Goal: Information Seeking & Learning: Learn about a topic

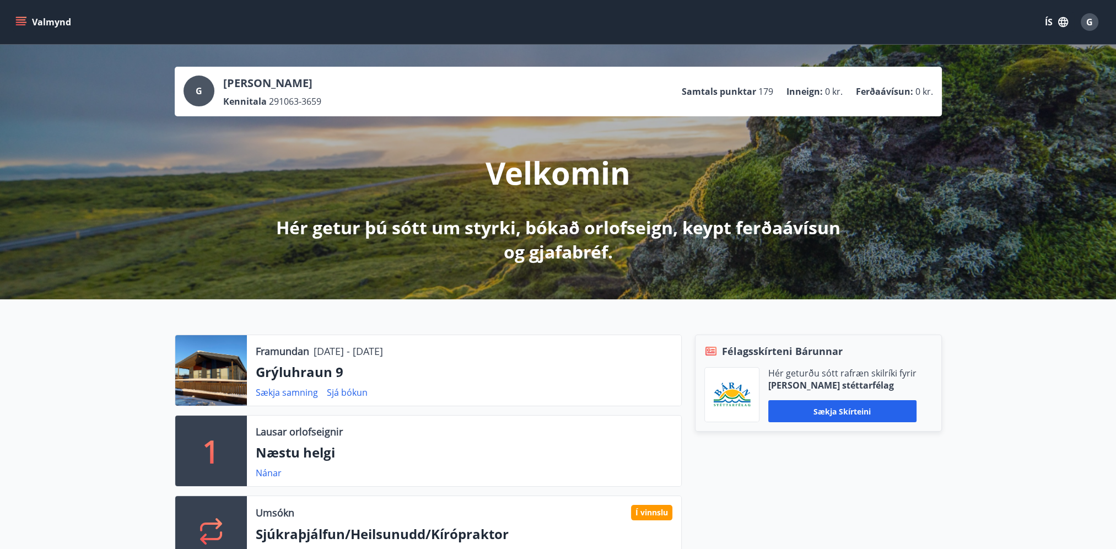
click at [18, 18] on icon "menu" at bounding box center [20, 22] width 11 height 11
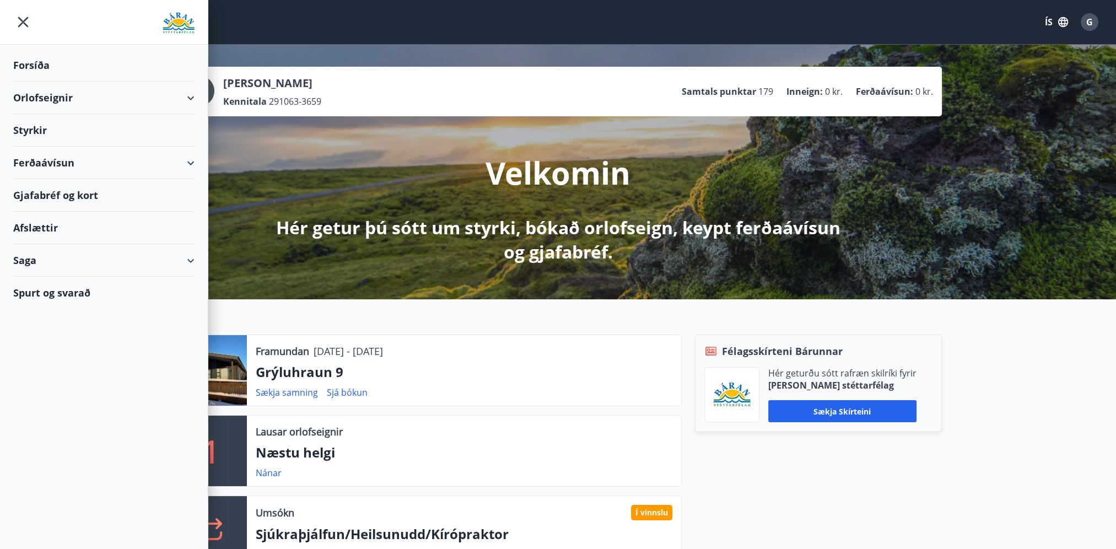
click at [37, 287] on div "Spurt og svarað" at bounding box center [103, 293] width 181 height 32
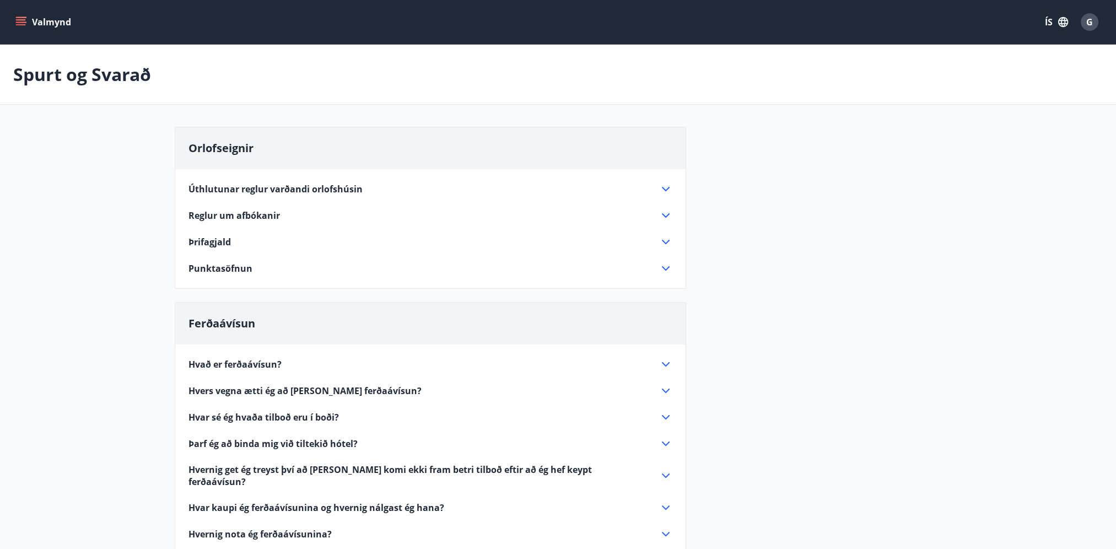
click at [222, 272] on span "Punktasöfnun" at bounding box center [220, 268] width 64 height 12
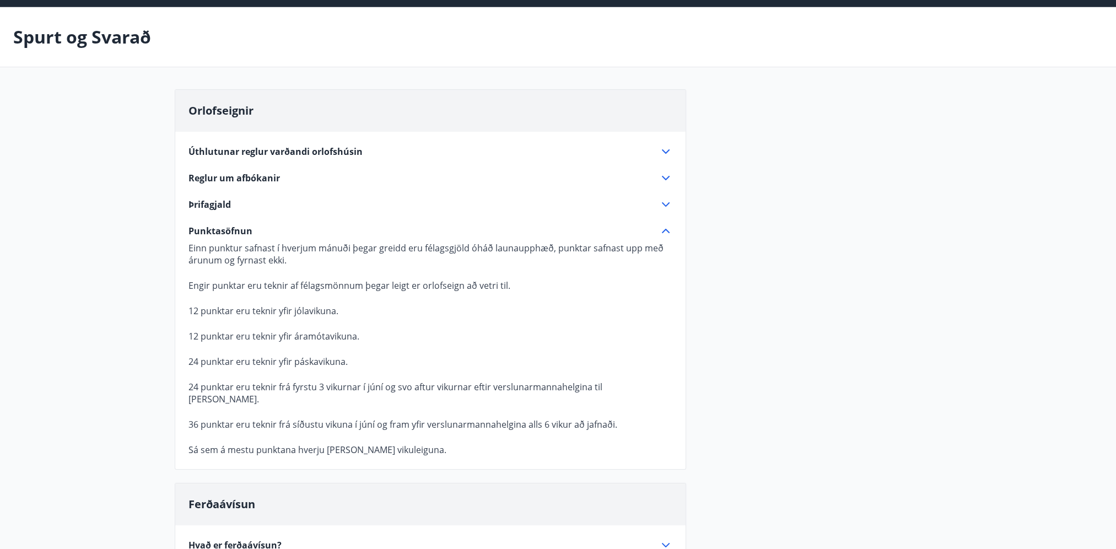
scroll to position [55, 0]
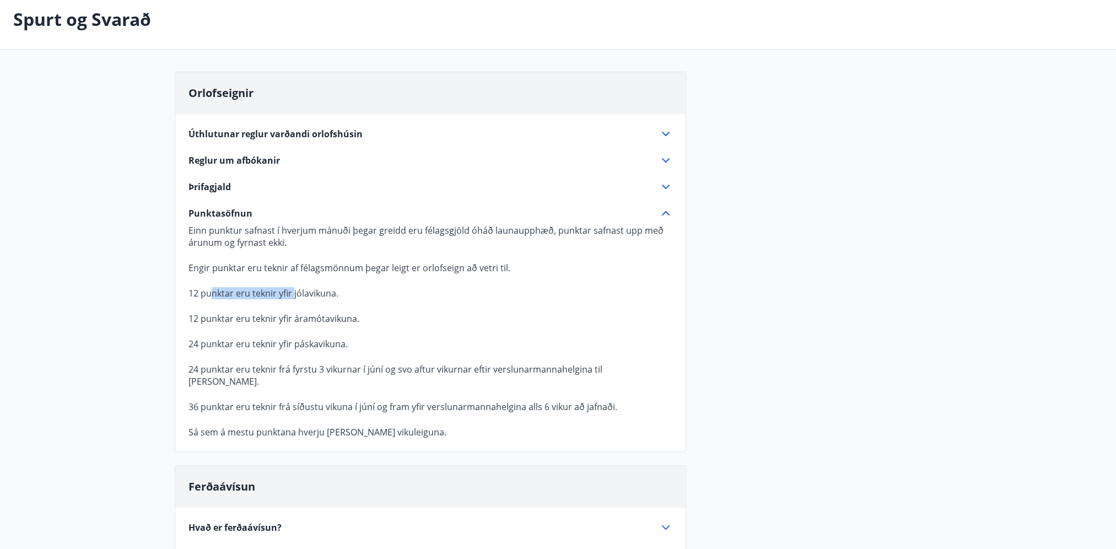
drag, startPoint x: 285, startPoint y: 293, endPoint x: 294, endPoint y: 294, distance: 8.3
click at [294, 294] on p "12 punktar eru teknir yfir jólavikuna." at bounding box center [430, 293] width 484 height 12
drag, startPoint x: 294, startPoint y: 294, endPoint x: 293, endPoint y: 325, distance: 30.3
click at [298, 321] on p "12 punktar eru teknir yfir áramótavikuna." at bounding box center [430, 318] width 484 height 12
drag, startPoint x: 212, startPoint y: 347, endPoint x: 255, endPoint y: 346, distance: 42.4
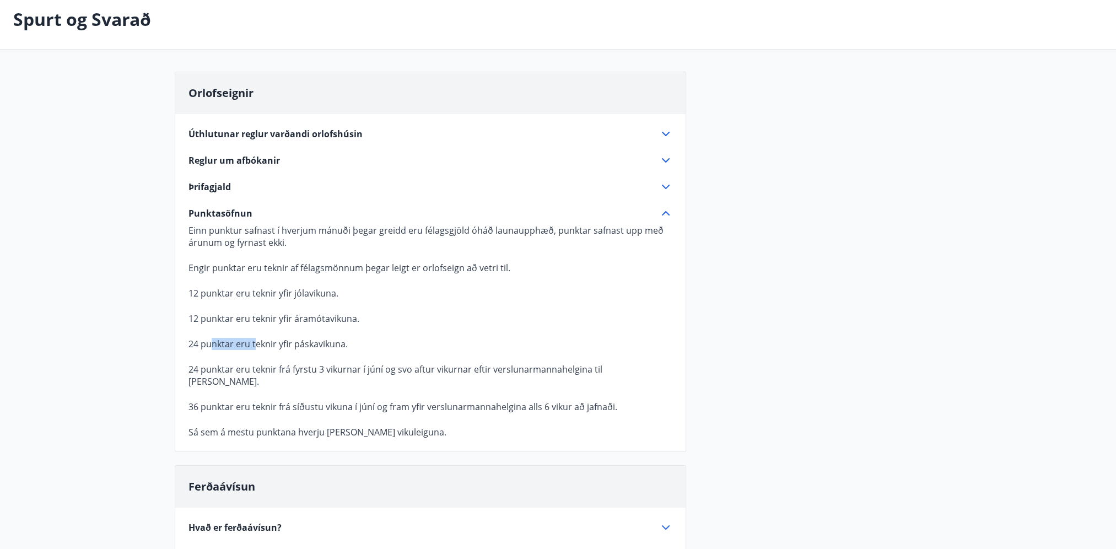
click at [255, 346] on p "24 punktar eru teknir yfir páskavikuna." at bounding box center [430, 344] width 484 height 12
drag, startPoint x: 255, startPoint y: 346, endPoint x: 242, endPoint y: 377, distance: 33.2
click at [242, 387] on p at bounding box center [430, 393] width 484 height 13
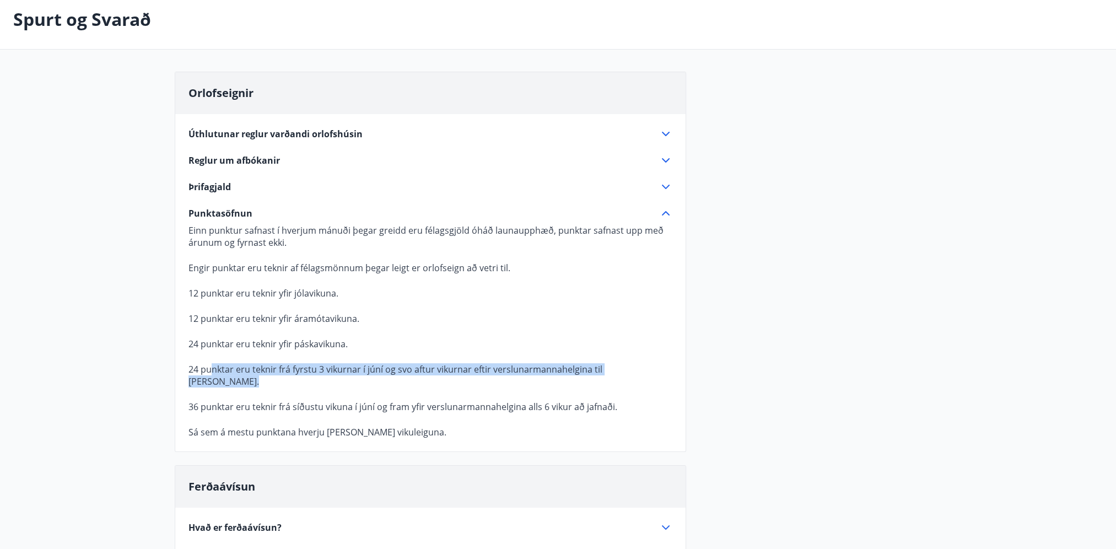
drag, startPoint x: 211, startPoint y: 374, endPoint x: 463, endPoint y: 377, distance: 252.4
click at [463, 377] on p "Einn punktur safnast í hverjum mánuði þegar greidd eru félagsgjöld óháð launaup…" at bounding box center [430, 331] width 484 height 214
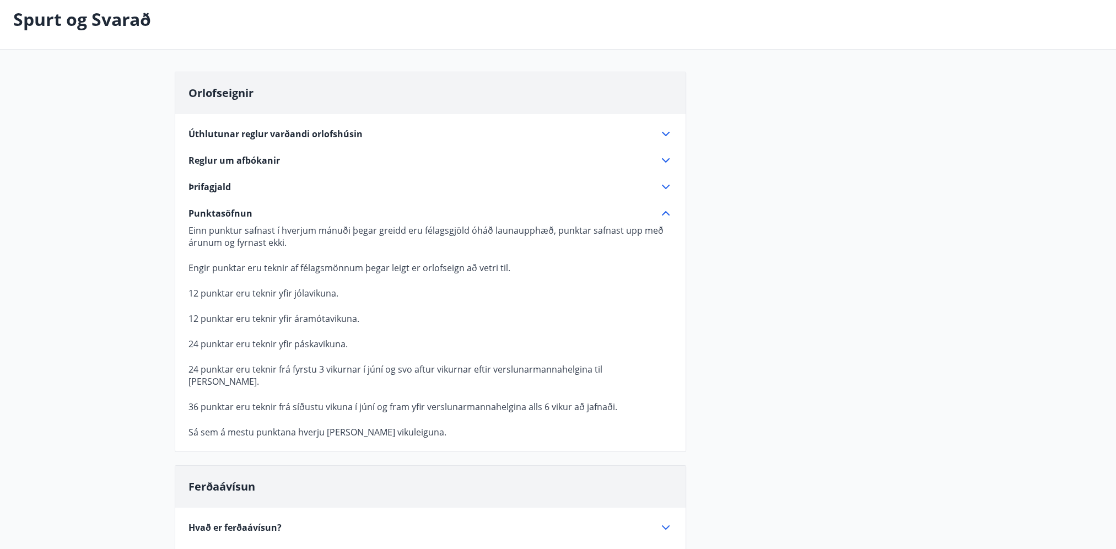
drag, startPoint x: 463, startPoint y: 377, endPoint x: 463, endPoint y: 409, distance: 32.0
click at [463, 413] on p at bounding box center [430, 419] width 484 height 13
drag, startPoint x: 187, startPoint y: 391, endPoint x: 248, endPoint y: 393, distance: 60.6
click at [248, 393] on div "Úthlutunar reglur varðandi orlofshúsin Hver félagsmaður getur leigt 1 [PERSON_N…" at bounding box center [430, 276] width 510 height 324
click at [417, 327] on p at bounding box center [430, 331] width 484 height 13
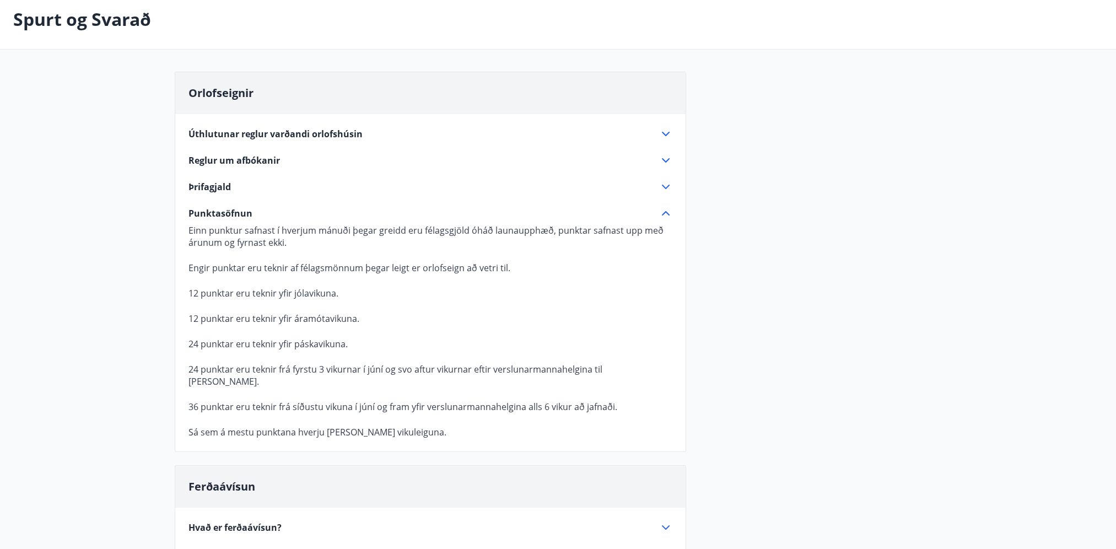
click at [396, 413] on p at bounding box center [430, 419] width 484 height 13
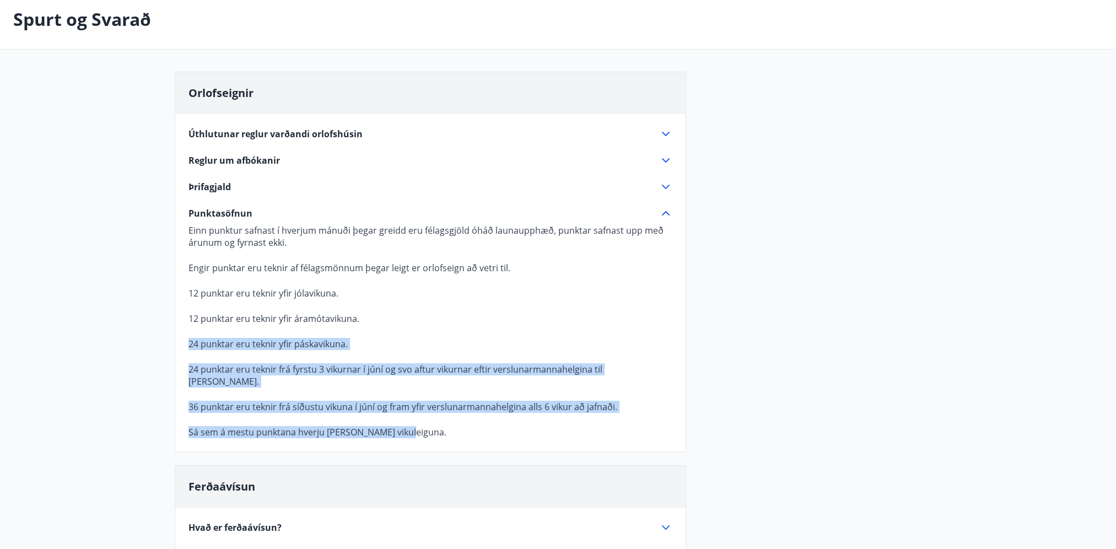
drag, startPoint x: 398, startPoint y: 419, endPoint x: 285, endPoint y: 320, distance: 150.8
click at [285, 320] on p "Einn punktur safnast í hverjum mánuði þegar greidd eru félagsgjöld óháð launaup…" at bounding box center [430, 331] width 484 height 214
drag, startPoint x: 285, startPoint y: 320, endPoint x: 551, endPoint y: 317, distance: 266.2
click at [551, 317] on p "12 punktar eru teknir yfir áramótavikuna." at bounding box center [430, 318] width 484 height 12
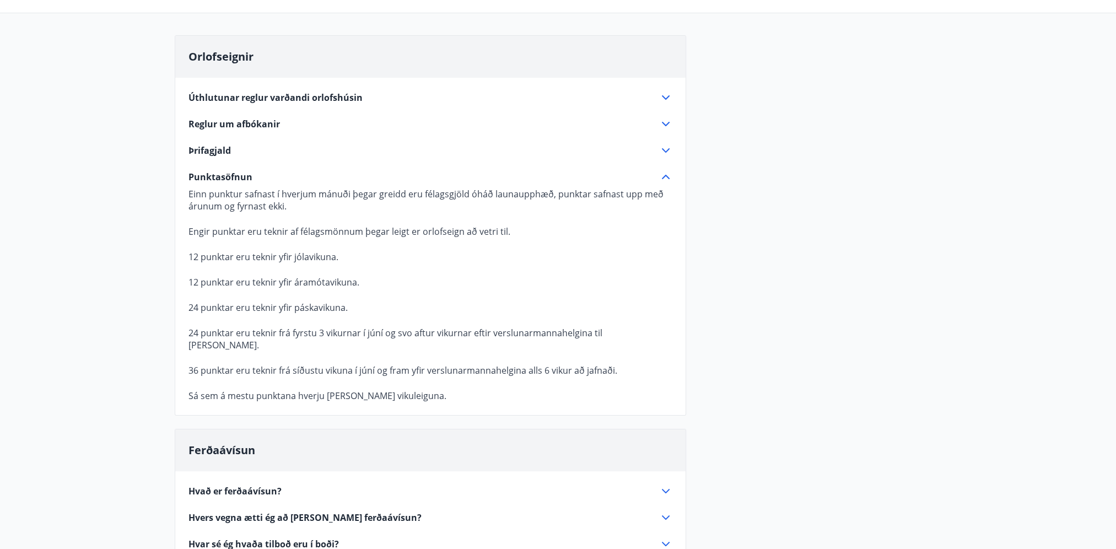
scroll to position [110, 0]
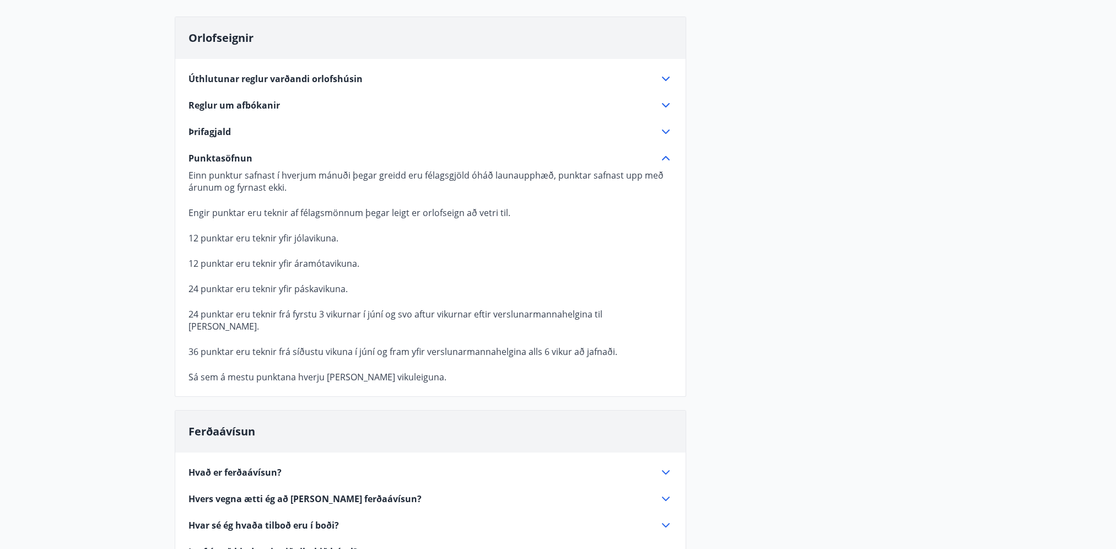
click at [408, 317] on p "24 punktar eru teknir frá fyrstu 3 vikurnar í júní og svo aftur vikurnar eftir …" at bounding box center [430, 320] width 484 height 24
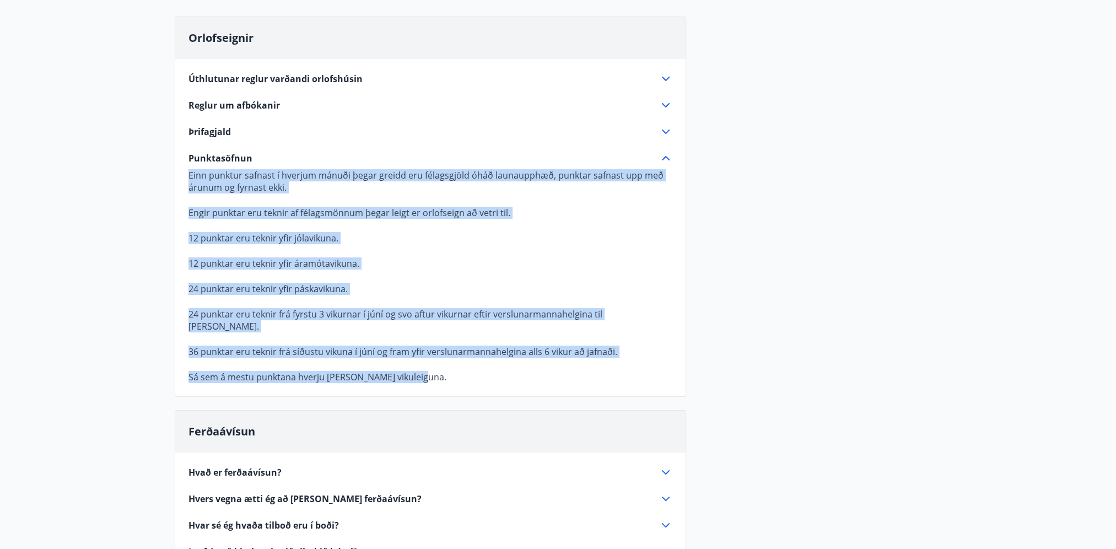
drag, startPoint x: 366, startPoint y: 346, endPoint x: 188, endPoint y: 152, distance: 263.6
click at [188, 152] on div "Orlofseignir Úthlutunar reglur varðandi orlofshúsin Hver félagsmaður getur leig…" at bounding box center [430, 207] width 511 height 380
click at [888, 260] on div "Orlofseignir Úthlutunar reglur varðandi orlofshúsin Hver félagsmaður getur leig…" at bounding box center [558, 405] width 767 height 776
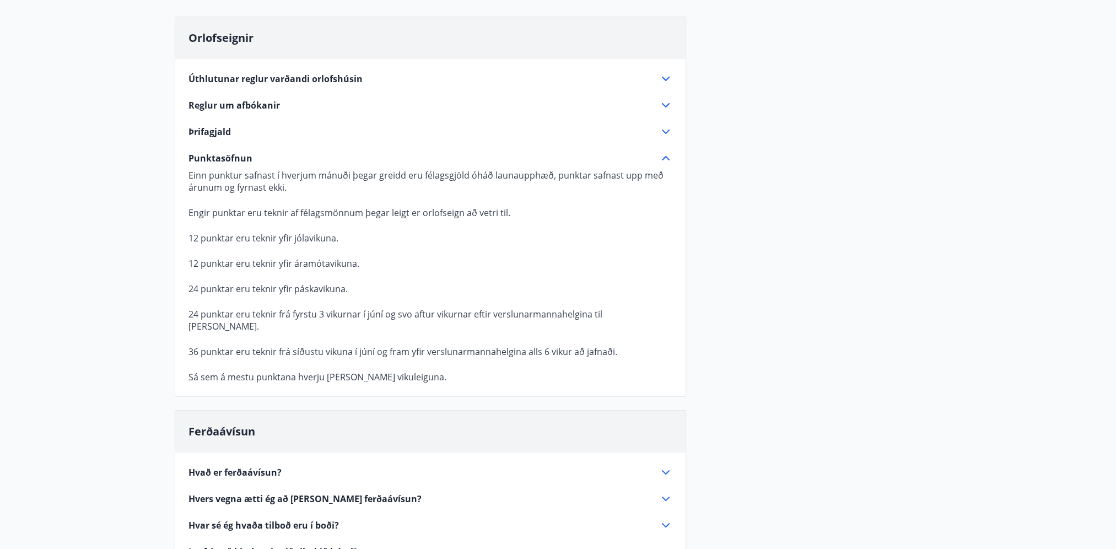
click at [702, 287] on div "Orlofseignir Úthlutunar reglur varðandi orlofshúsin Hver félagsmaður getur leig…" at bounding box center [558, 405] width 767 height 776
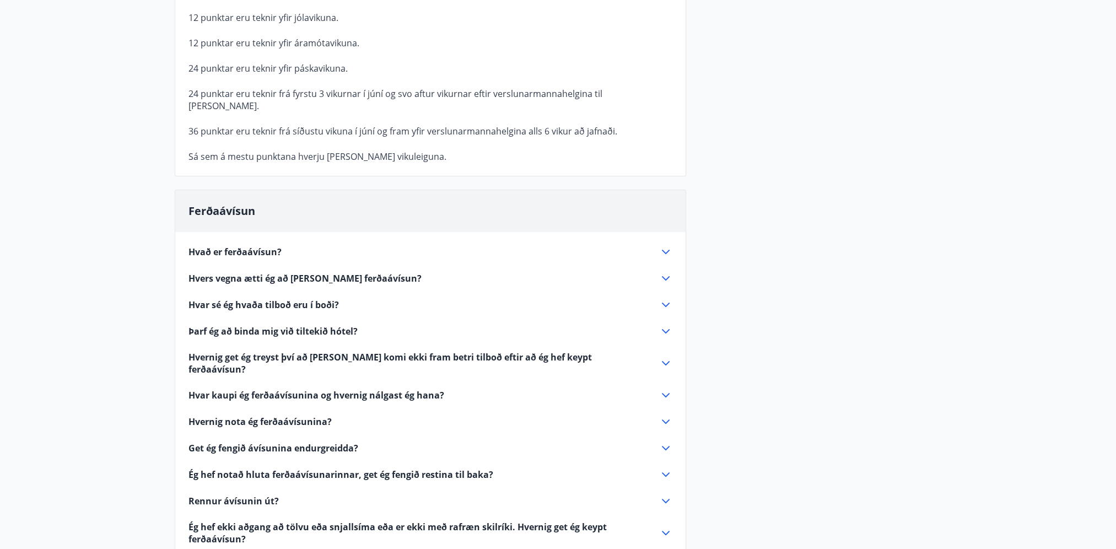
click at [250, 246] on span "Hvað er ferðaávísun?" at bounding box center [234, 252] width 93 height 12
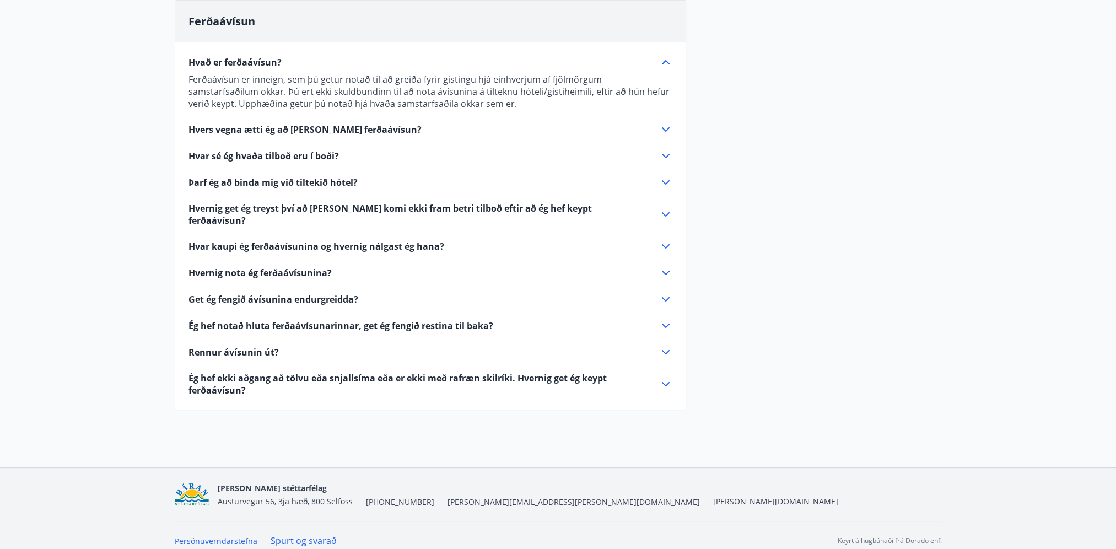
scroll to position [301, 0]
click at [364, 128] on span "Hvers vegna ætti ég að [PERSON_NAME] ferðaávísun?" at bounding box center [304, 131] width 233 height 12
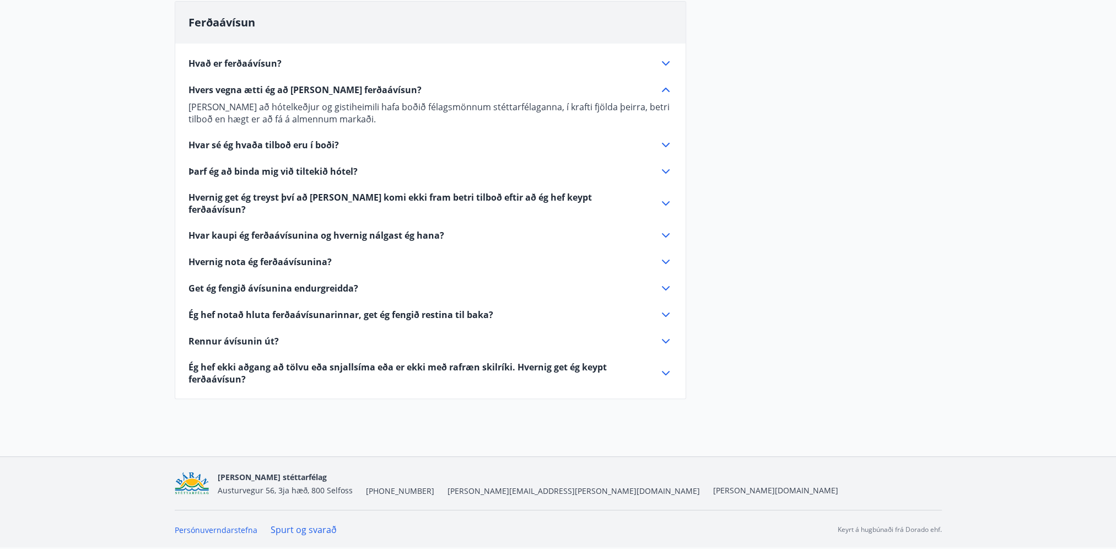
scroll to position [289, 0]
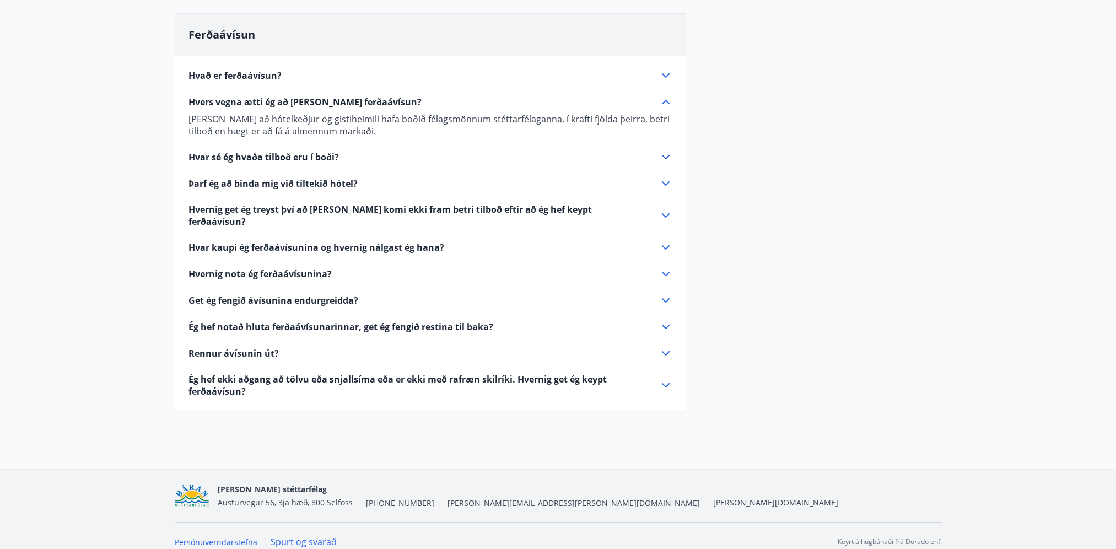
click at [250, 161] on span "Hvar sé ég hvaða tilboð eru í boði?" at bounding box center [263, 157] width 150 height 12
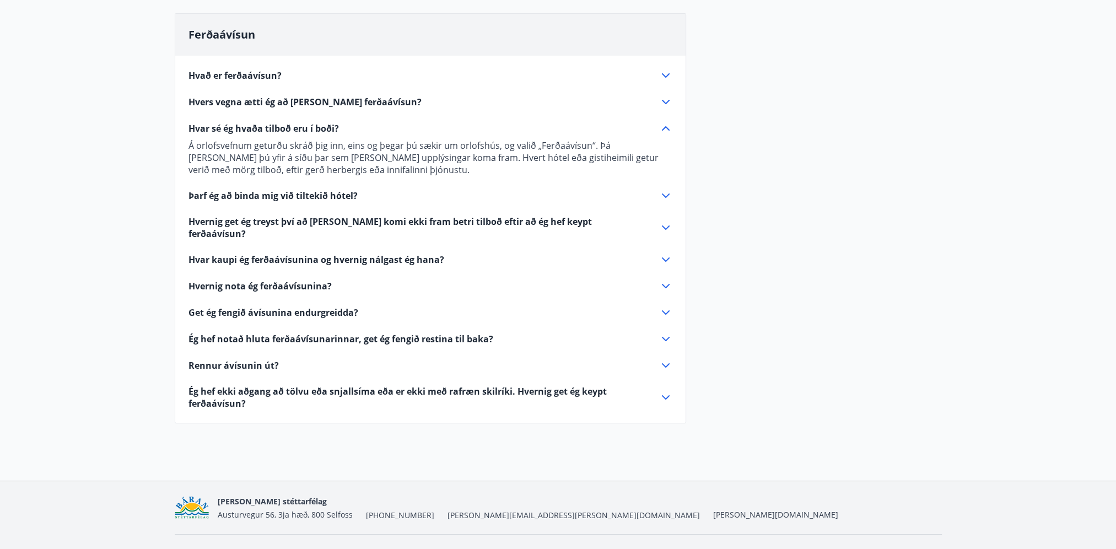
click at [258, 202] on div "Hvað er ferðaávísun? Ferðaávísun er inneign, sem þú getur notað til að greiða f…" at bounding box center [430, 233] width 510 height 354
click at [256, 192] on span "Þarf ég að binda mig við tiltekið hótel?" at bounding box center [272, 196] width 169 height 12
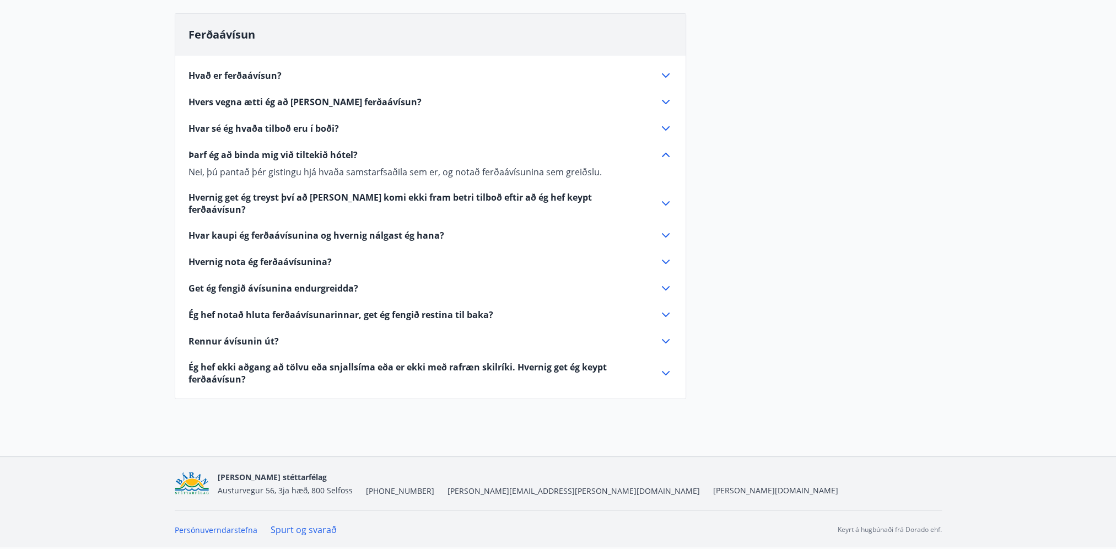
scroll to position [277, 0]
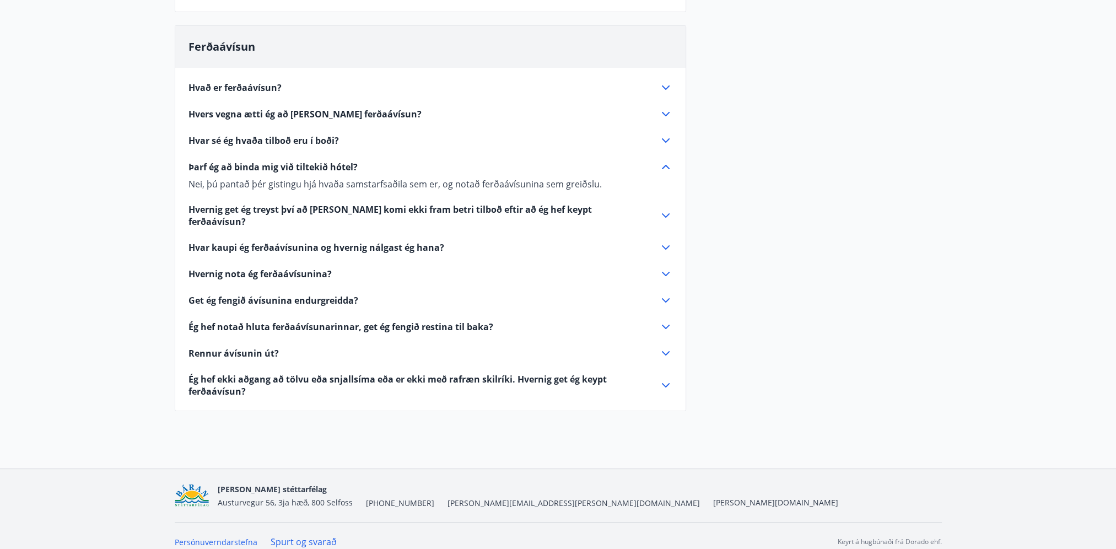
click at [260, 212] on span "Hvernig get ég treyst því að [PERSON_NAME] komi ekki fram betri tilboð eftir að…" at bounding box center [416, 215] width 457 height 24
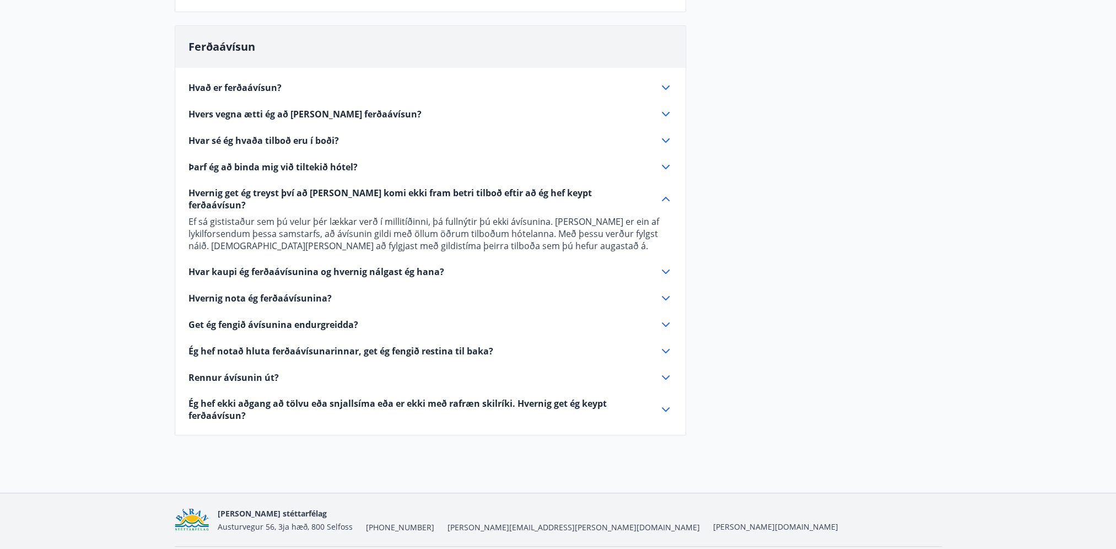
click at [234, 266] on span "Hvar kaupi ég ferðaávísunina og hvernig nálgast ég hana?" at bounding box center [316, 272] width 256 height 12
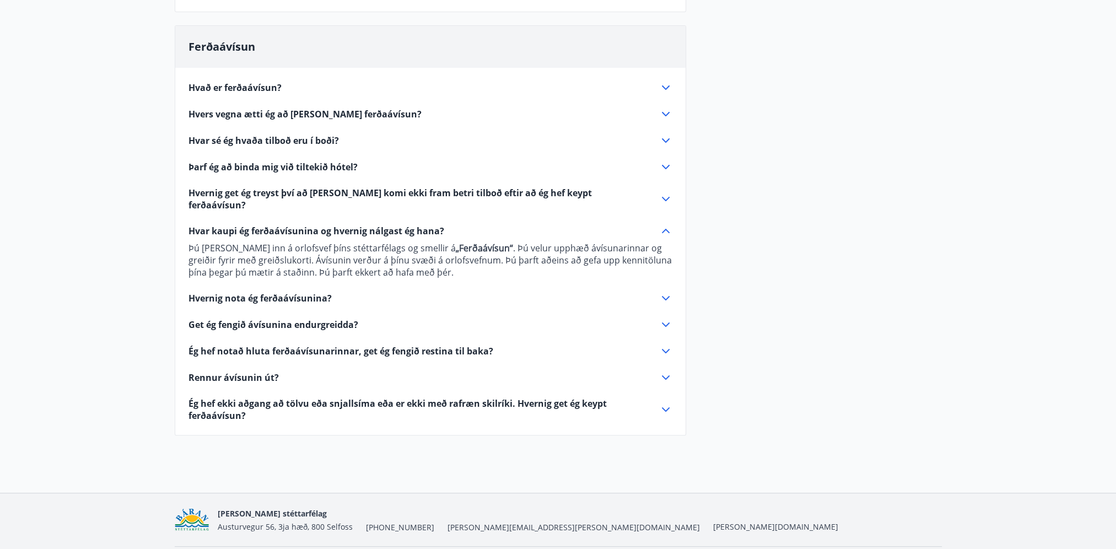
click at [238, 292] on span "Hvernig nota ég ferðaávísunina?" at bounding box center [259, 298] width 143 height 12
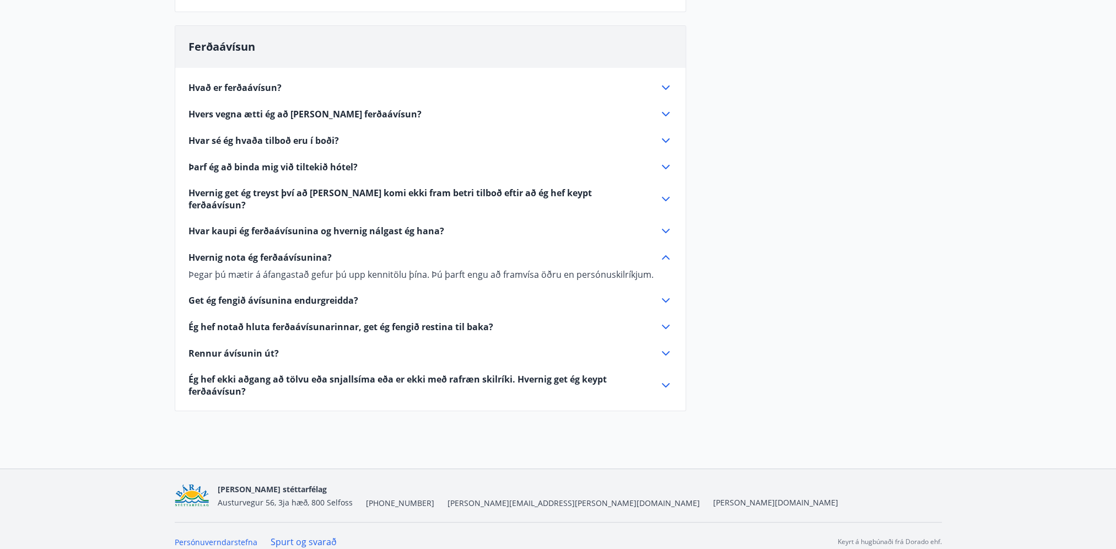
click at [241, 294] on span "Get ég fengið ávísunina endurgreidda?" at bounding box center [273, 300] width 170 height 12
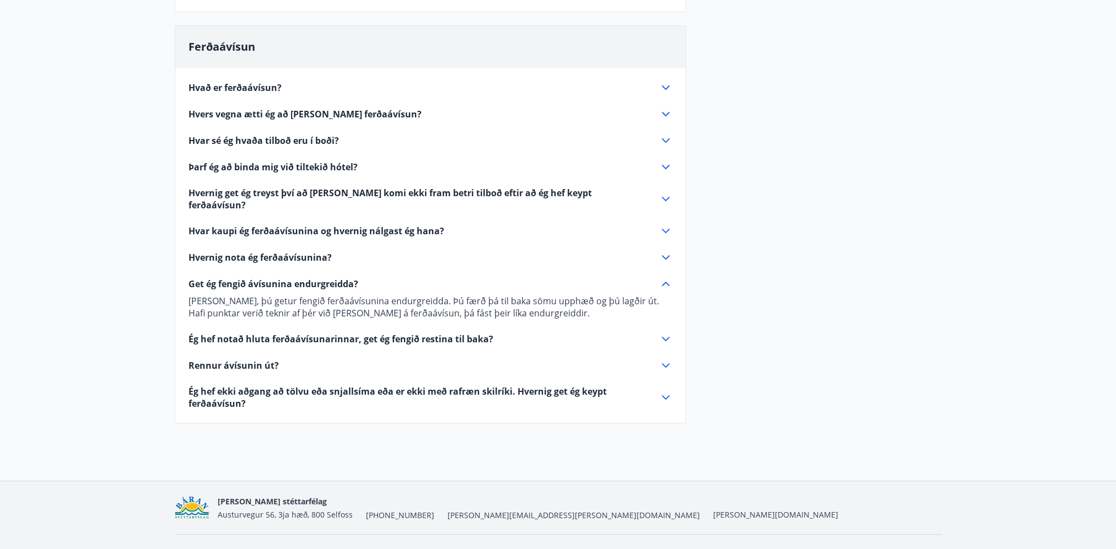
click at [247, 333] on span "Ég hef notað hluta ferðaávísunarinnar, get ég fengið restina til baka?" at bounding box center [340, 339] width 305 height 12
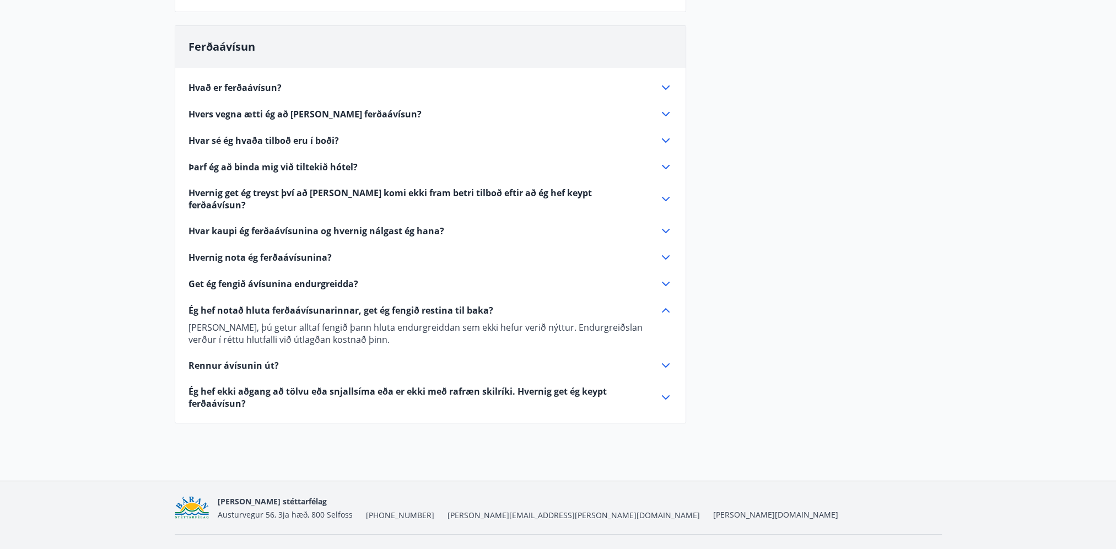
drag, startPoint x: 242, startPoint y: 348, endPoint x: 242, endPoint y: 355, distance: 6.6
click at [242, 359] on span "Rennur ávísunin út?" at bounding box center [233, 365] width 90 height 12
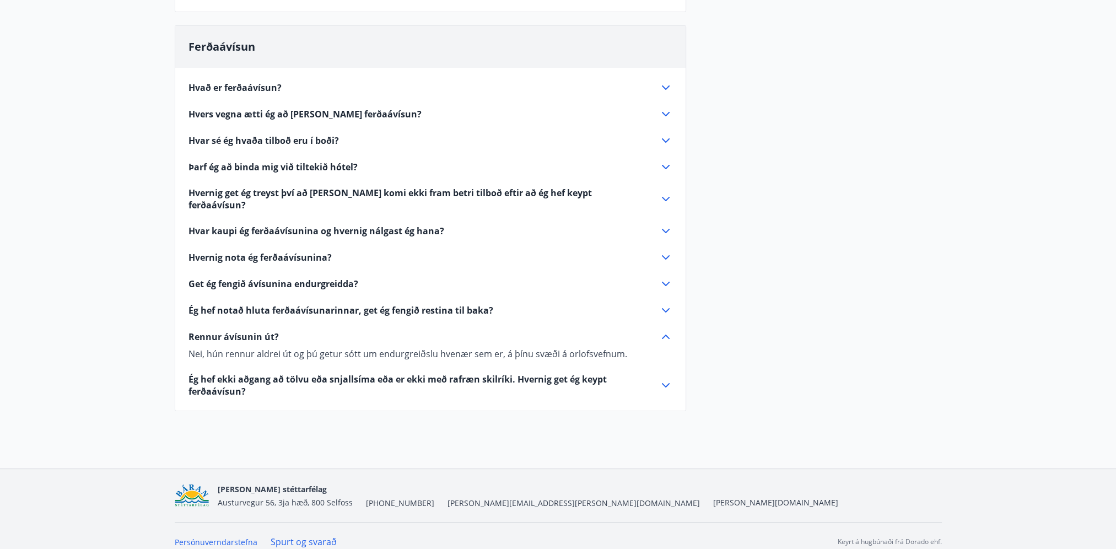
click at [242, 373] on span "Ég hef ekki aðgang að tölvu eða snjallsíma eða er ekki með rafræn skilríki. Hve…" at bounding box center [416, 385] width 457 height 24
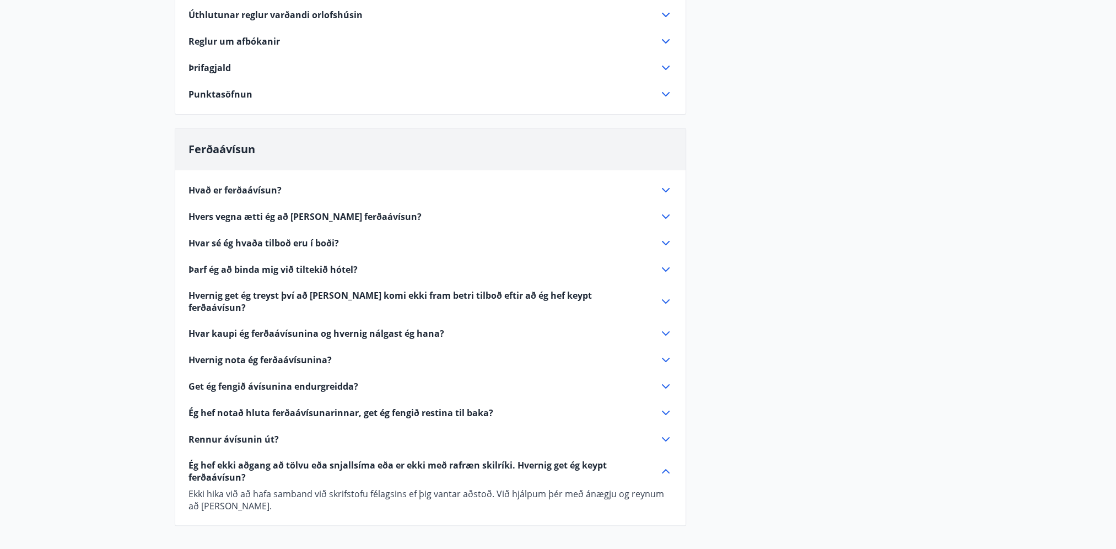
scroll to position [0, 0]
